Goal: Entertainment & Leisure: Consume media (video, audio)

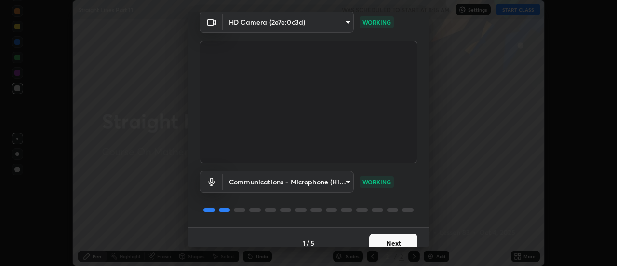
scroll to position [51, 0]
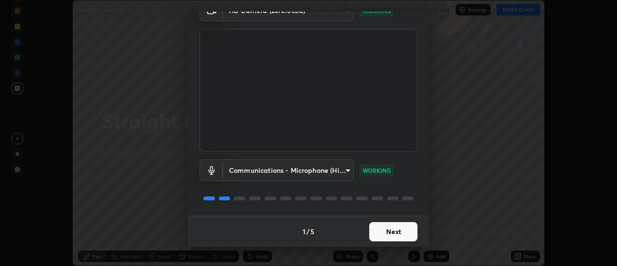
click at [401, 227] on button "Next" at bounding box center [393, 231] width 48 height 19
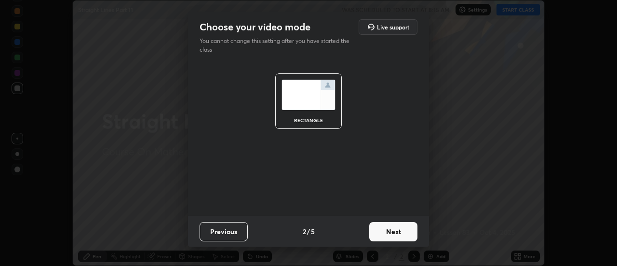
click at [403, 227] on button "Next" at bounding box center [393, 231] width 48 height 19
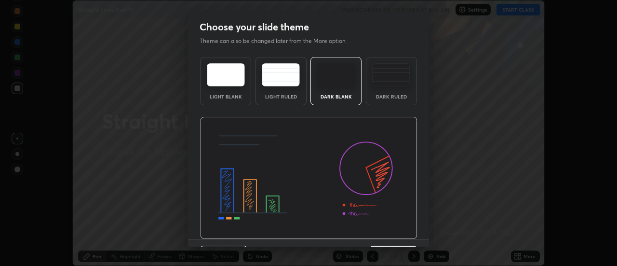
scroll to position [24, 0]
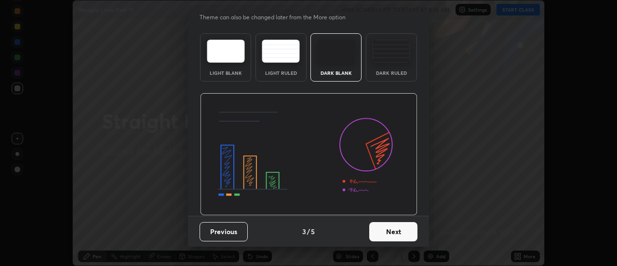
click at [399, 236] on button "Next" at bounding box center [393, 231] width 48 height 19
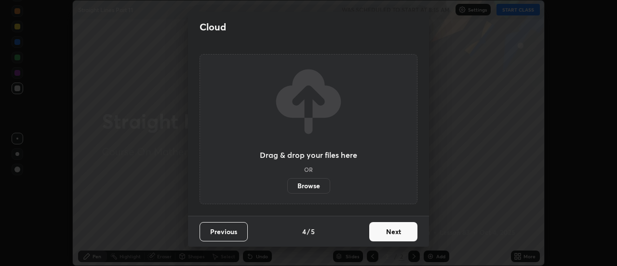
click at [399, 233] on button "Next" at bounding box center [393, 231] width 48 height 19
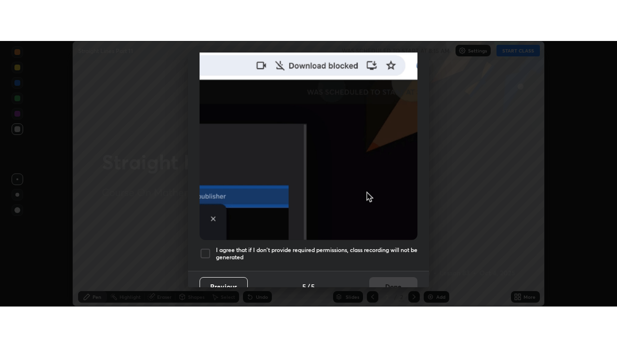
scroll to position [247, 0]
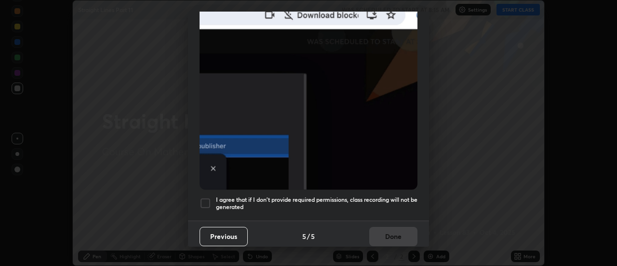
click at [211, 198] on div at bounding box center [206, 203] width 12 height 12
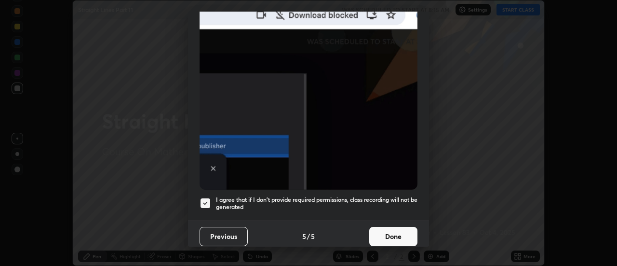
click at [391, 231] on button "Done" at bounding box center [393, 236] width 48 height 19
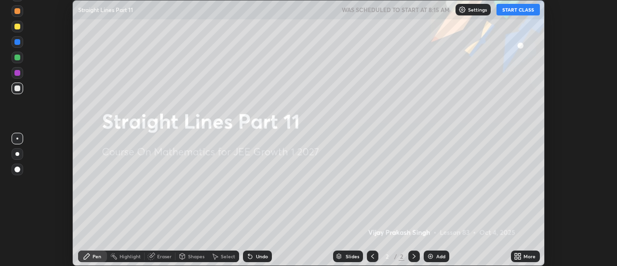
click at [520, 257] on icon at bounding box center [520, 257] width 2 height 2
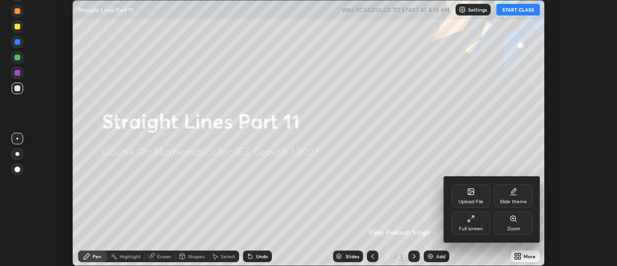
click at [469, 217] on icon at bounding box center [471, 219] width 8 height 8
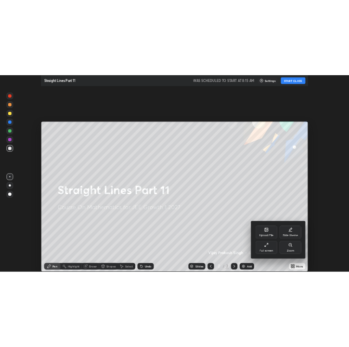
scroll to position [347, 617]
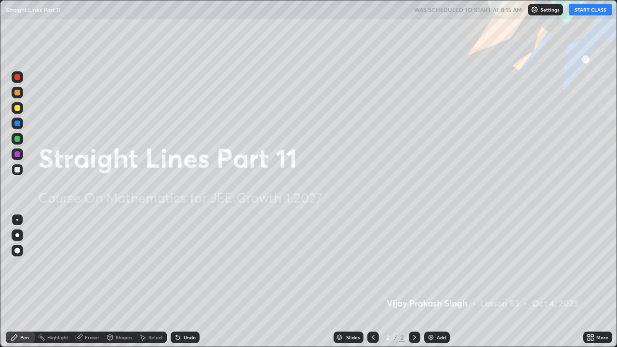
click at [431, 265] on img at bounding box center [431, 338] width 8 height 8
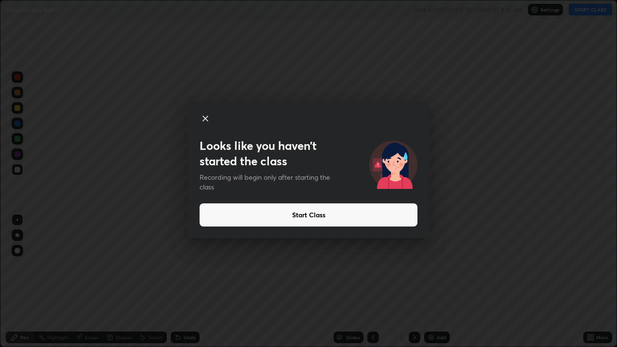
click at [295, 214] on button "Start Class" at bounding box center [309, 214] width 218 height 23
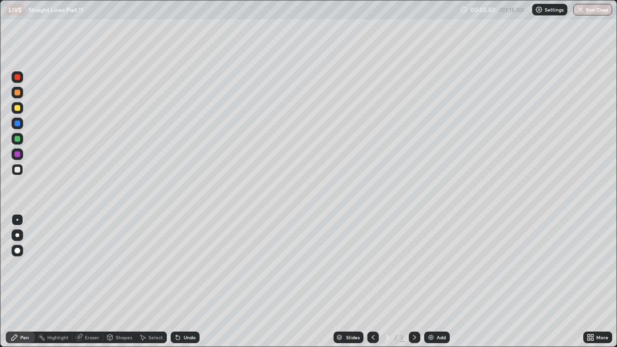
click at [412, 265] on icon at bounding box center [415, 338] width 8 height 8
click at [431, 265] on img at bounding box center [431, 338] width 8 height 8
click at [48, 265] on div "Highlight" at bounding box center [57, 337] width 21 height 5
click at [61, 265] on div "Highlight" at bounding box center [57, 337] width 21 height 5
click at [48, 265] on div "Highlight" at bounding box center [57, 337] width 21 height 5
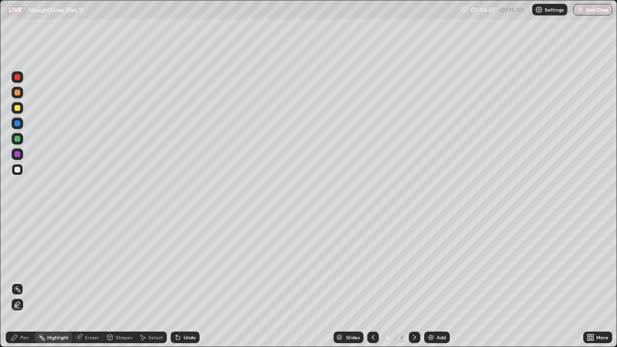
click at [26, 265] on div "Pen" at bounding box center [24, 337] width 9 height 5
click at [85, 265] on div "Eraser" at bounding box center [92, 337] width 14 height 5
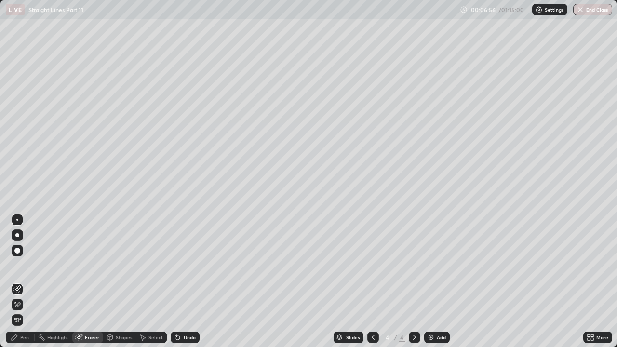
click at [23, 265] on div "Pen" at bounding box center [24, 337] width 9 height 5
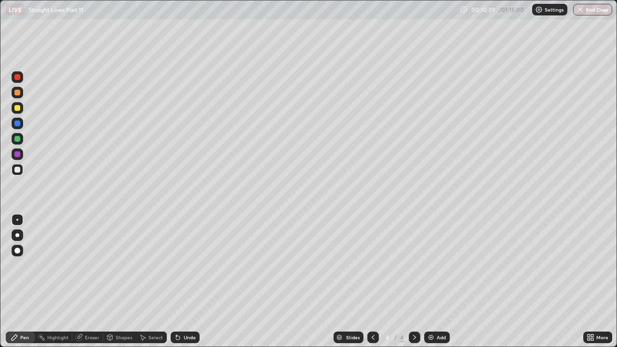
click at [21, 92] on div at bounding box center [18, 93] width 12 height 12
click at [83, 265] on div "Eraser" at bounding box center [87, 338] width 31 height 12
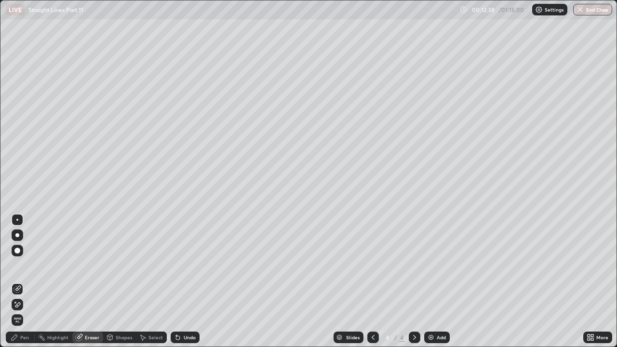
click at [17, 250] on div at bounding box center [17, 251] width 6 height 6
click at [18, 220] on div at bounding box center [17, 220] width 2 height 2
click at [15, 265] on icon at bounding box center [15, 338] width 6 height 6
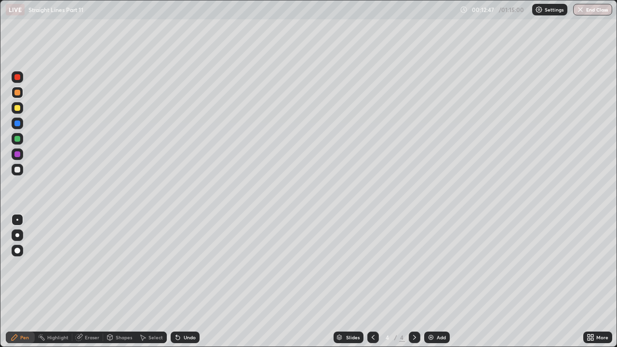
click at [16, 171] on div at bounding box center [17, 170] width 6 height 6
click at [16, 76] on div at bounding box center [17, 77] width 6 height 6
click at [17, 153] on div at bounding box center [17, 154] width 6 height 6
click at [429, 265] on img at bounding box center [431, 338] width 8 height 8
click at [371, 265] on icon at bounding box center [373, 338] width 8 height 8
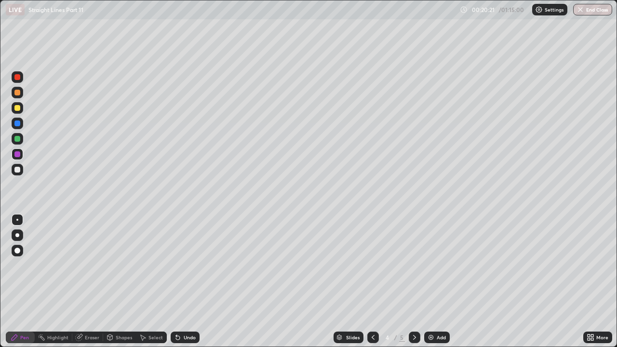
click at [414, 265] on icon at bounding box center [415, 338] width 8 height 8
click at [372, 265] on icon at bounding box center [373, 338] width 8 height 8
click at [415, 265] on icon at bounding box center [415, 338] width 8 height 8
click at [18, 171] on div at bounding box center [17, 170] width 6 height 6
click at [414, 265] on icon at bounding box center [414, 337] width 3 height 5
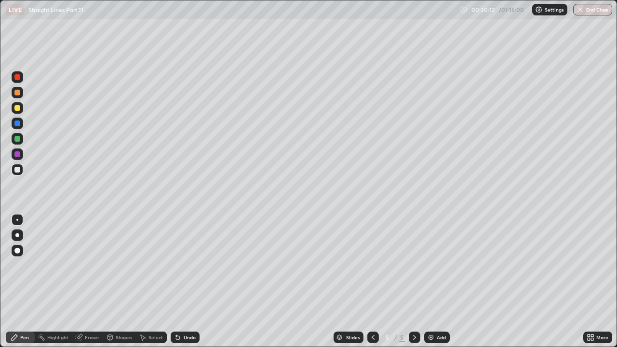
click at [430, 265] on img at bounding box center [431, 338] width 8 height 8
click at [431, 265] on img at bounding box center [431, 338] width 8 height 8
click at [85, 265] on div "Eraser" at bounding box center [92, 337] width 14 height 5
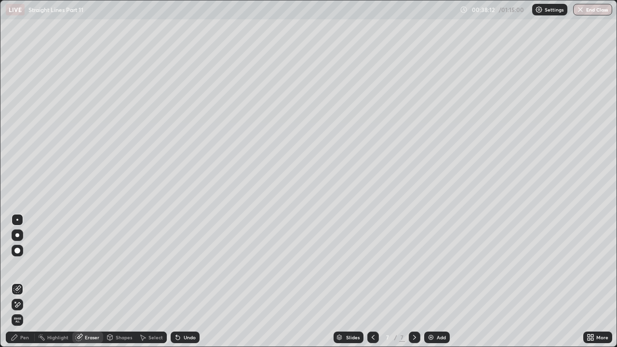
click at [27, 265] on div "Pen" at bounding box center [24, 337] width 9 height 5
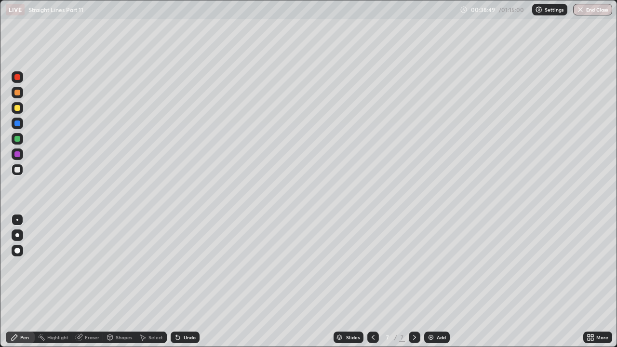
click at [17, 92] on div at bounding box center [17, 93] width 6 height 6
click at [78, 265] on icon at bounding box center [79, 338] width 6 height 6
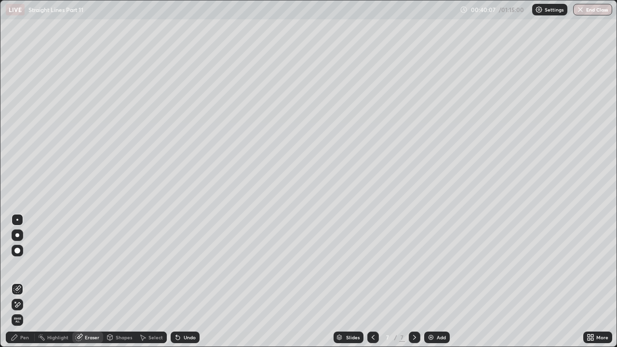
click at [24, 265] on div "Pen" at bounding box center [20, 338] width 29 height 12
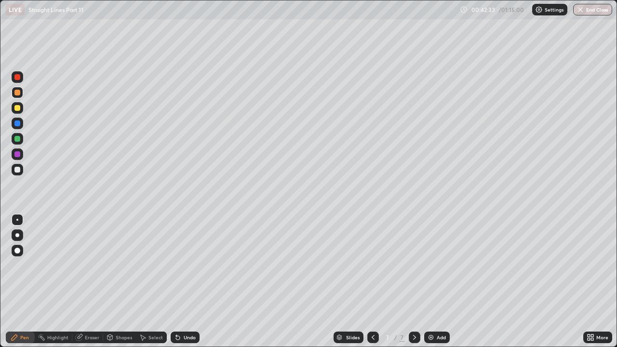
click at [15, 154] on div at bounding box center [17, 154] width 6 height 6
click at [429, 265] on img at bounding box center [431, 338] width 8 height 8
click at [81, 265] on icon at bounding box center [79, 338] width 6 height 6
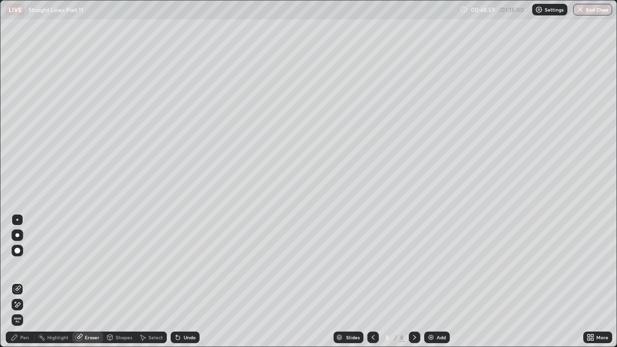
click at [16, 265] on icon at bounding box center [15, 338] width 8 height 8
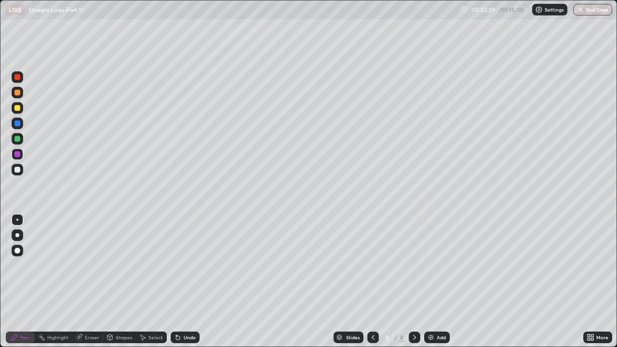
click at [78, 265] on icon at bounding box center [79, 338] width 6 height 6
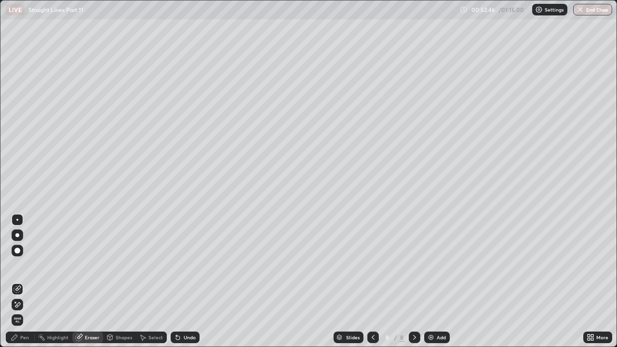
click at [17, 265] on icon at bounding box center [15, 338] width 8 height 8
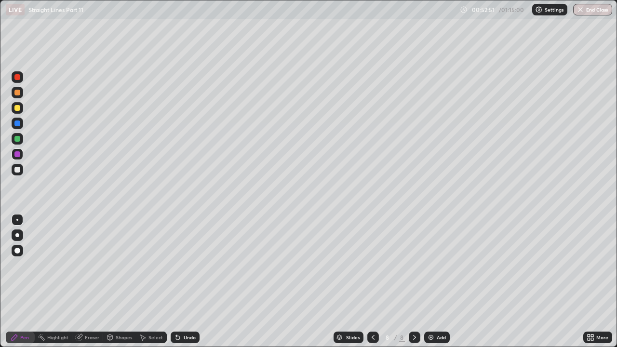
click at [18, 171] on div at bounding box center [17, 170] width 6 height 6
click at [19, 108] on div at bounding box center [17, 108] width 6 height 6
click at [414, 265] on icon at bounding box center [414, 337] width 3 height 5
click at [431, 265] on img at bounding box center [431, 338] width 8 height 8
click at [81, 265] on icon at bounding box center [79, 338] width 8 height 8
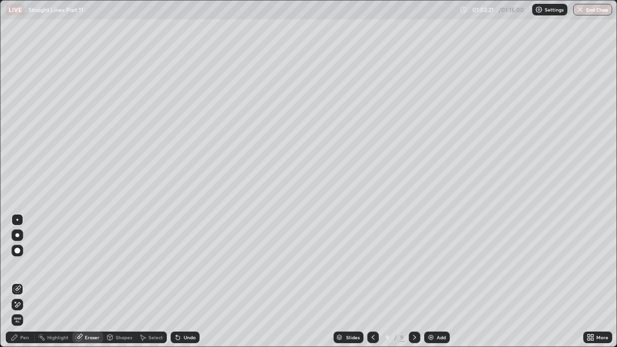
click at [18, 253] on div at bounding box center [17, 251] width 6 height 6
click at [17, 249] on div at bounding box center [17, 251] width 6 height 6
click at [18, 265] on icon at bounding box center [15, 338] width 8 height 8
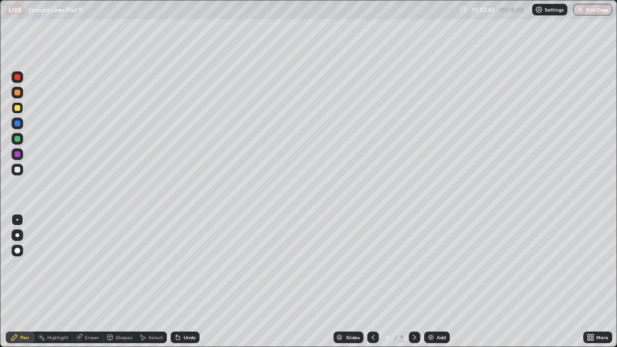
click at [20, 167] on div at bounding box center [18, 170] width 12 height 12
click at [17, 220] on div at bounding box center [17, 220] width 2 height 2
click at [81, 265] on icon at bounding box center [79, 338] width 8 height 8
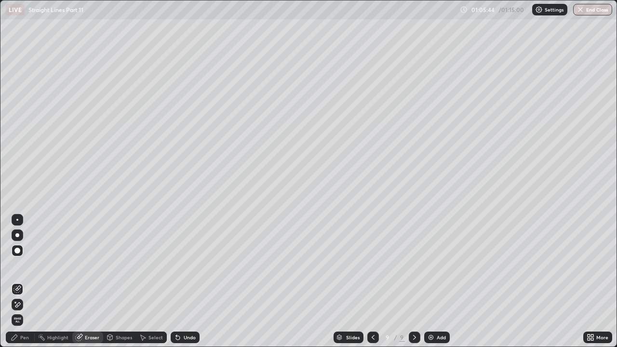
click at [30, 265] on div "Pen" at bounding box center [20, 338] width 29 height 12
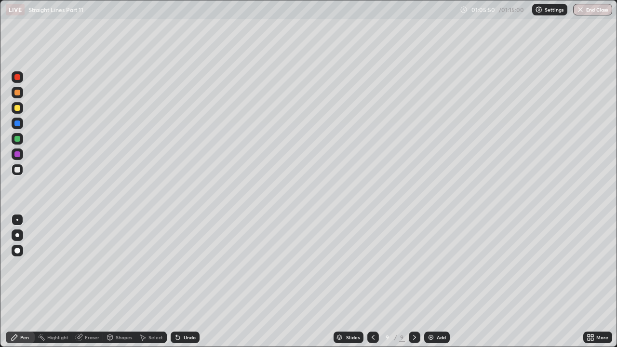
click at [91, 265] on div "Eraser" at bounding box center [92, 337] width 14 height 5
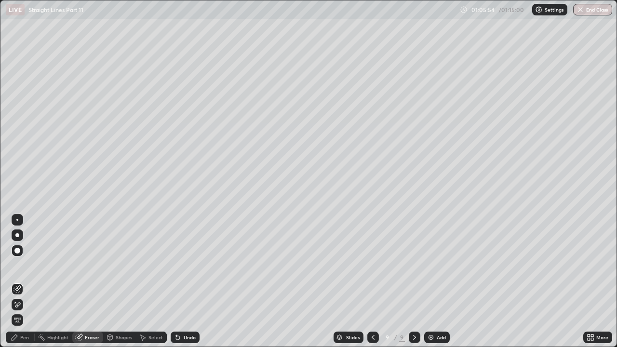
click at [31, 265] on div "Pen" at bounding box center [20, 338] width 29 height 12
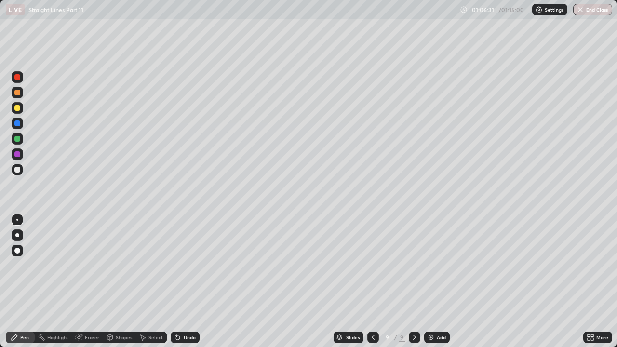
click at [18, 156] on div at bounding box center [17, 154] width 6 height 6
click at [18, 138] on div at bounding box center [17, 139] width 6 height 6
click at [434, 265] on div "Add" at bounding box center [437, 338] width 26 height 12
click at [89, 265] on div "Eraser" at bounding box center [92, 337] width 14 height 5
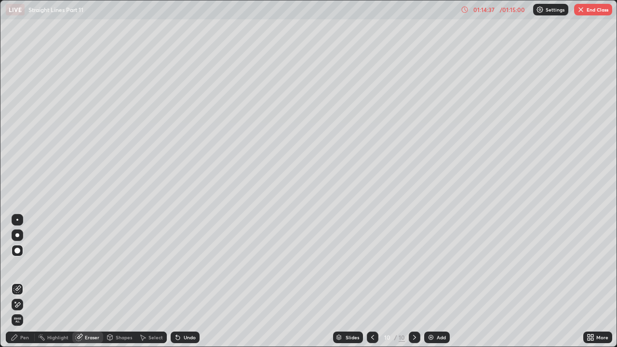
click at [25, 265] on div "Pen" at bounding box center [24, 337] width 9 height 5
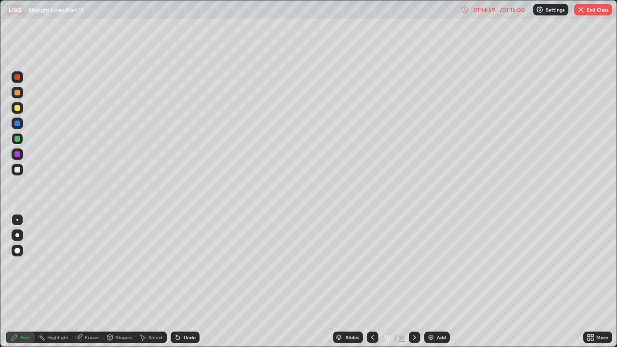
click at [82, 265] on icon at bounding box center [79, 338] width 8 height 8
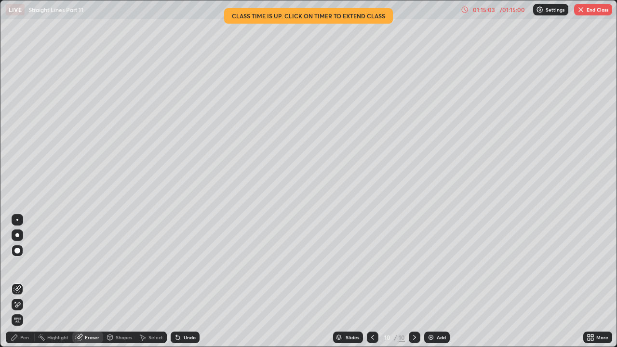
click at [26, 265] on div "Pen" at bounding box center [24, 337] width 9 height 5
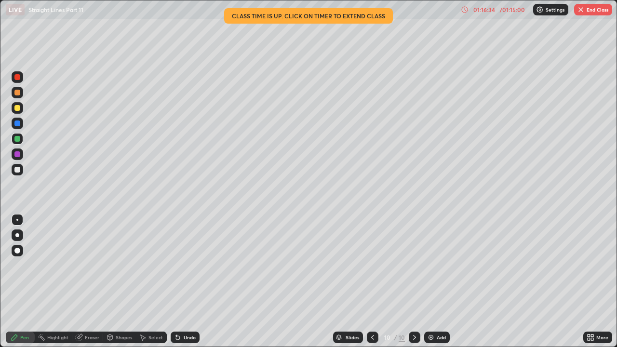
click at [16, 154] on div at bounding box center [17, 154] width 6 height 6
click at [20, 93] on div at bounding box center [17, 93] width 6 height 6
click at [581, 10] on img "button" at bounding box center [581, 10] width 8 height 8
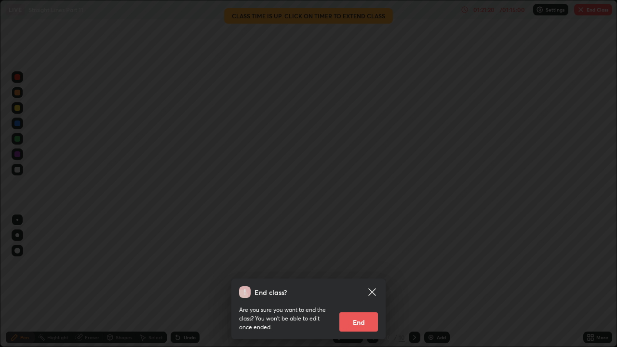
click at [361, 265] on button "End" at bounding box center [358, 321] width 39 height 19
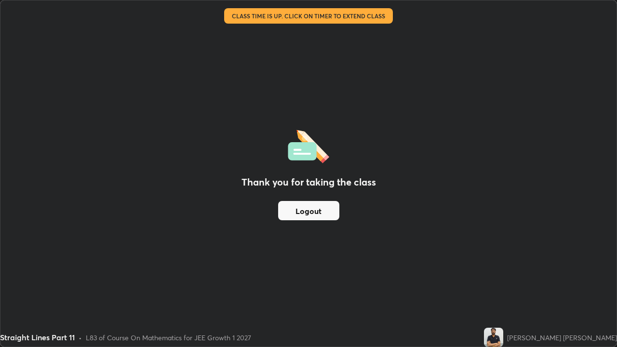
click at [325, 209] on button "Logout" at bounding box center [308, 210] width 61 height 19
